Goal: Information Seeking & Learning: Learn about a topic

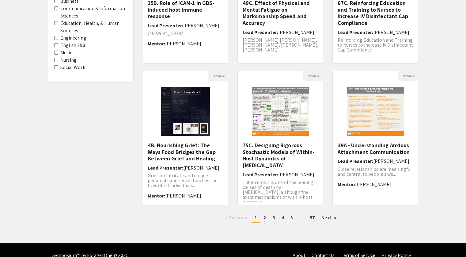
scroll to position [149, 0]
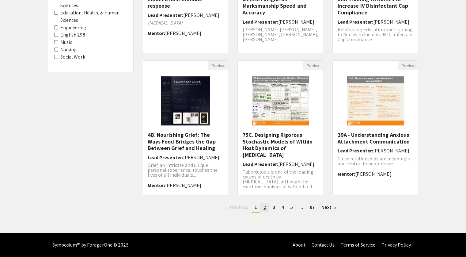
click at [264, 207] on span "2" at bounding box center [265, 207] width 3 height 6
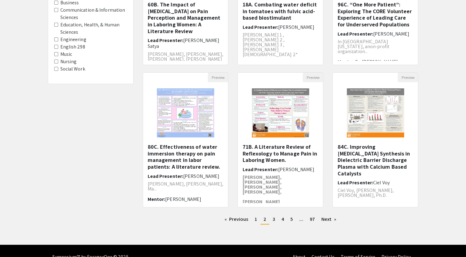
scroll to position [138, 0]
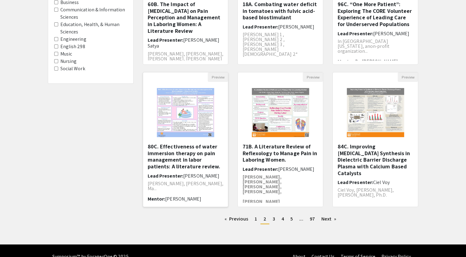
click at [190, 136] on img "Open Presentation <p>80C. Effectiveness of water immersion therapy on pain mana…" at bounding box center [186, 112] width 70 height 61
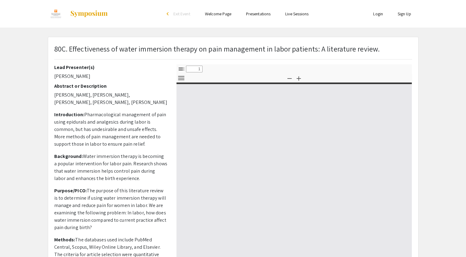
select select "custom"
type input "0"
select select "custom"
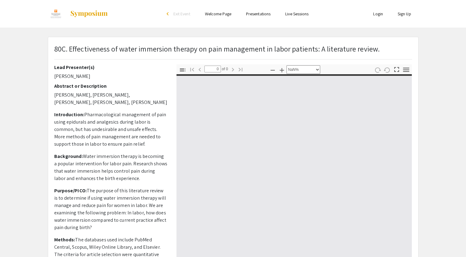
type input "1"
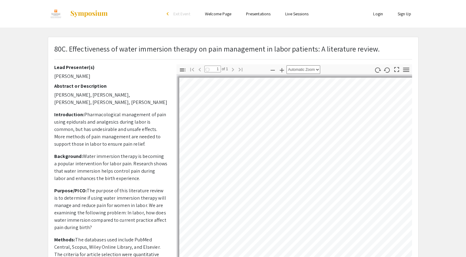
select select "auto"
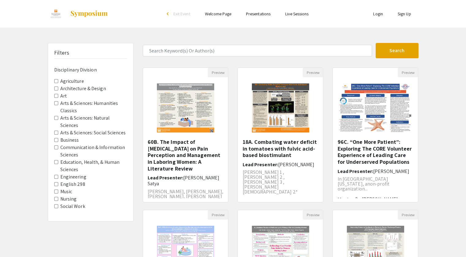
scroll to position [149, 0]
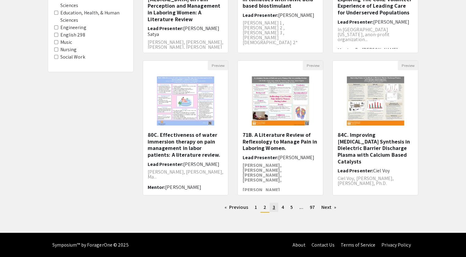
click at [275, 207] on link "page 3" at bounding box center [274, 207] width 9 height 9
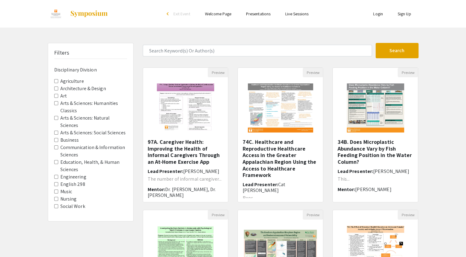
click at [465, 133] on div "Filters Disciplinary Division Agriculture Architecture & Design Art Arts & Scie…" at bounding box center [233, 205] width 466 height 324
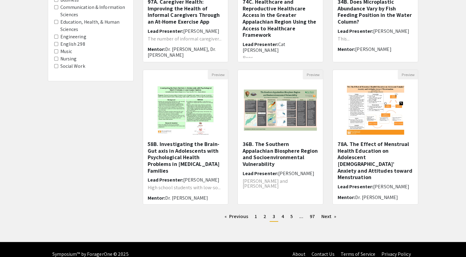
scroll to position [149, 0]
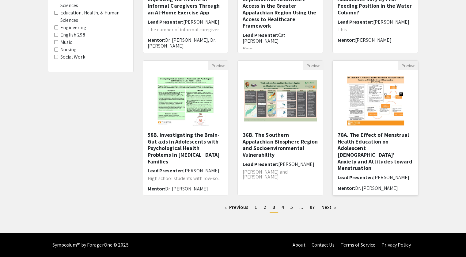
click at [369, 138] on h5 "78A. The Effect of Menstrual Health Education on Adolescent [DEMOGRAPHIC_DATA]’…" at bounding box center [375, 151] width 76 height 40
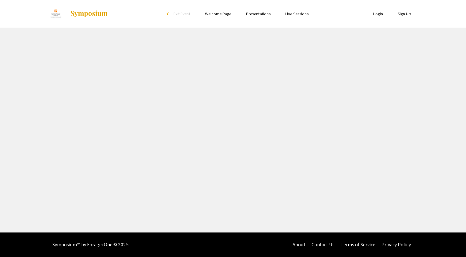
select select "custom"
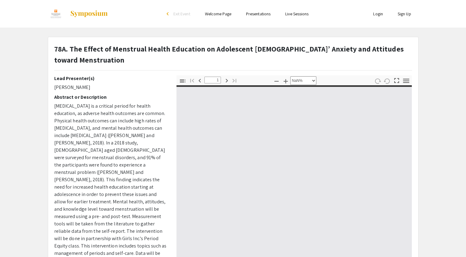
type input "0"
select select "custom"
type input "1"
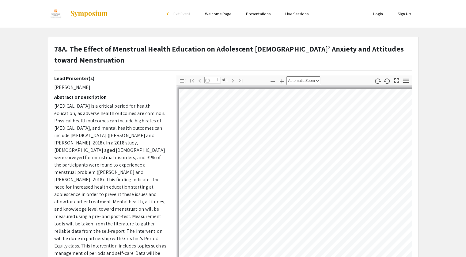
select select "auto"
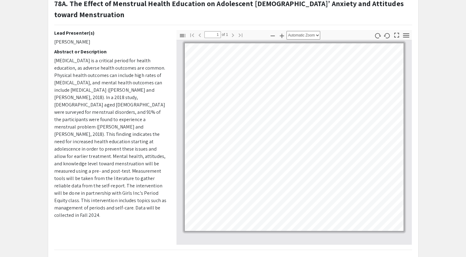
scroll to position [41, 0]
